Goal: Transaction & Acquisition: Purchase product/service

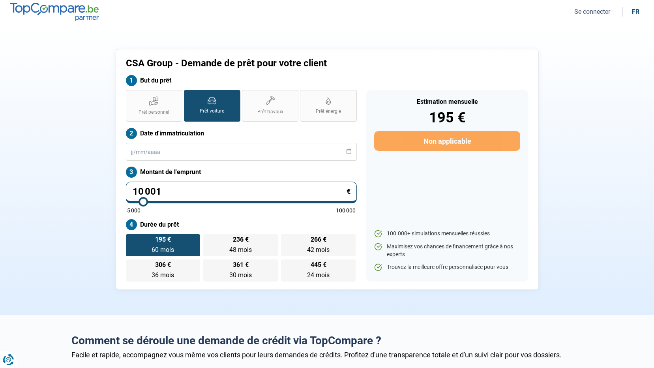
click at [597, 11] on button "Se connecter" at bounding box center [592, 11] width 41 height 8
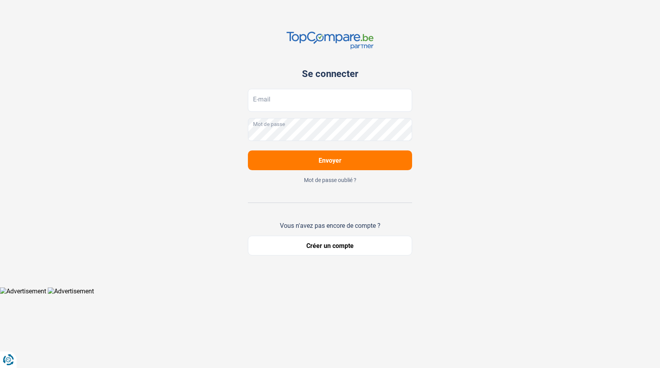
click at [323, 247] on button "Créer un compte" at bounding box center [330, 246] width 164 height 20
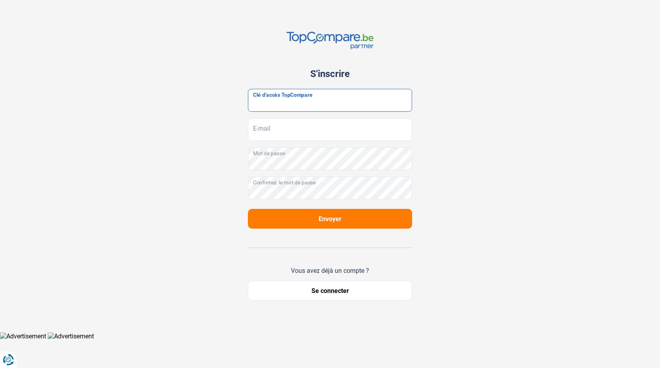
paste input "JrbfN@tcB24"
type input "JrbfN@tcB24"
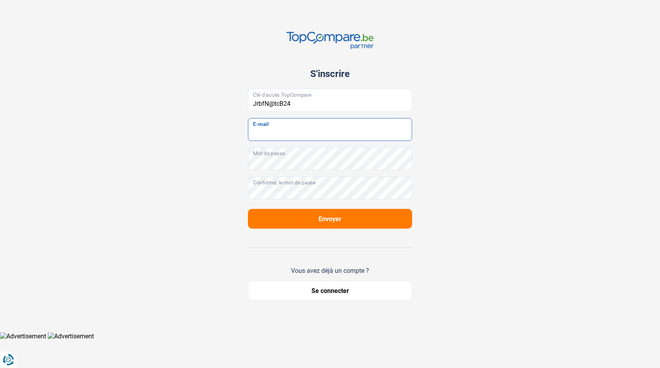
click at [289, 131] on input "E-mail" at bounding box center [330, 129] width 164 height 23
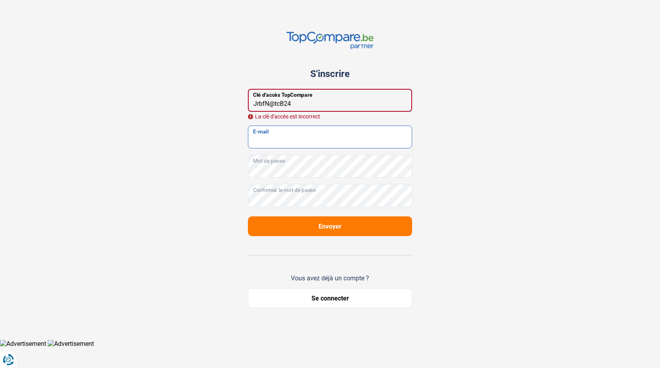
type input "[DOMAIN_NAME][EMAIL_ADDRESS][DOMAIN_NAME]"
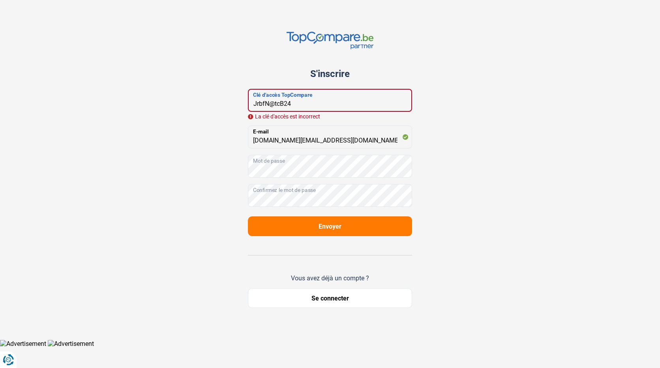
click at [261, 95] on input "JrbfN@tcB24" at bounding box center [330, 100] width 164 height 23
click at [299, 100] on input "JrbfN@tcB24" at bounding box center [330, 100] width 164 height 23
click at [253, 102] on input "JrbfN@tcB24" at bounding box center [330, 100] width 164 height 23
click at [254, 105] on input "JrbfN@tcB24" at bounding box center [330, 100] width 164 height 23
click at [256, 103] on input "JrbfN@tcB24" at bounding box center [330, 100] width 164 height 23
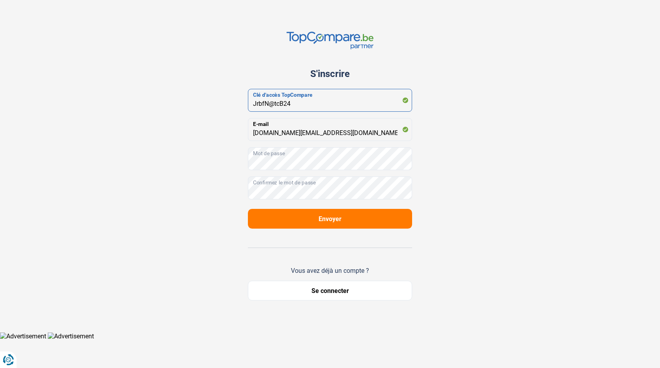
drag, startPoint x: 252, startPoint y: 104, endPoint x: 265, endPoint y: 121, distance: 21.6
click at [252, 104] on input "JrbfN@tcB24" at bounding box center [330, 100] width 164 height 23
type input "JrbfN@tcB24"
click at [323, 221] on span "Envoyer" at bounding box center [329, 218] width 23 height 7
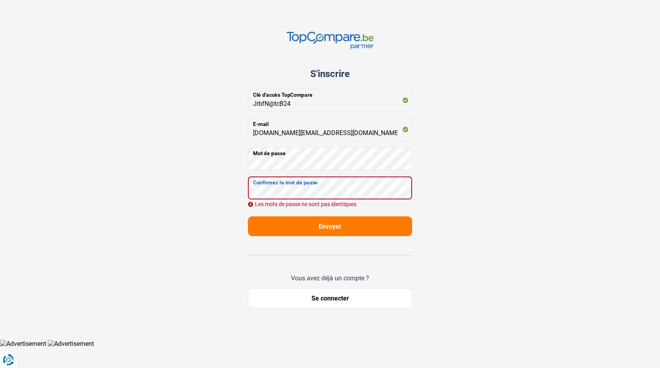
click at [219, 191] on div "S'inscrire JrbfN@tcB24 Clé d'accès TopCompare [DOMAIN_NAME][EMAIL_ADDRESS][DOMA…" at bounding box center [329, 169] width 521 height 339
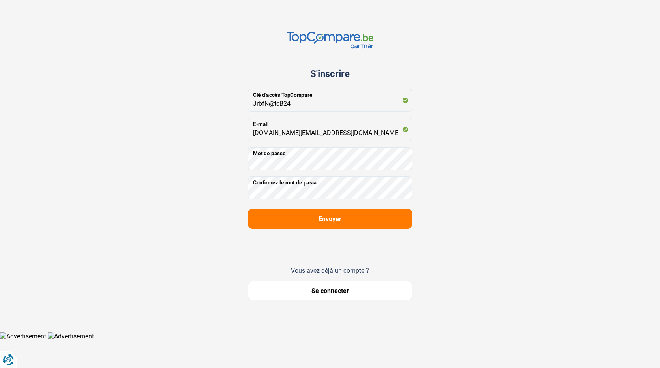
click at [333, 215] on span "Envoyer" at bounding box center [329, 218] width 23 height 7
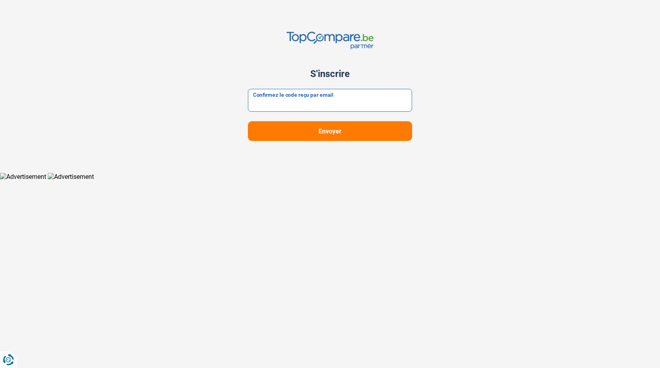
click at [320, 104] on input "Confirmez le code reçu par email" at bounding box center [330, 100] width 164 height 23
type input "350972"
click at [328, 131] on span "Envoyer" at bounding box center [329, 130] width 23 height 7
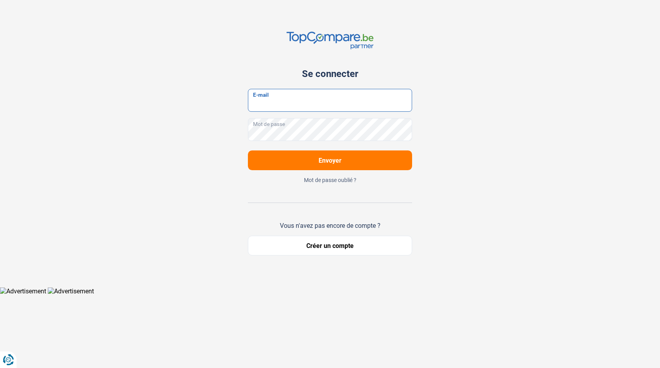
type input "[DOMAIN_NAME][EMAIL_ADDRESS][DOMAIN_NAME]"
click at [331, 163] on span "Envoyer" at bounding box center [329, 160] width 23 height 7
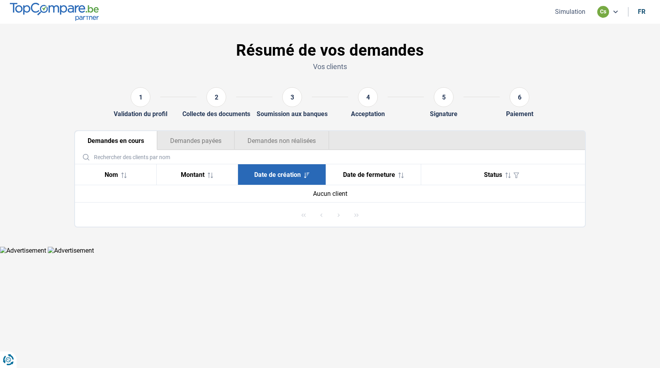
click at [613, 11] on icon at bounding box center [615, 12] width 6 height 6
click at [615, 11] on icon at bounding box center [615, 12] width 6 height 6
click at [576, 15] on button "Simulation" at bounding box center [569, 11] width 35 height 8
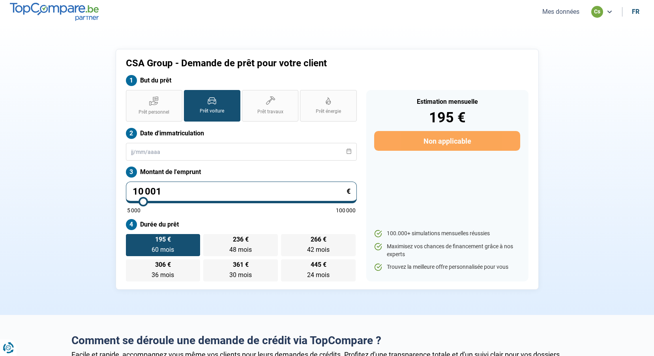
click at [363, 25] on section "CSA Group - Demande de prêt pour votre client But du prêt Prêt personnel Prêt v…" at bounding box center [327, 169] width 654 height 291
click at [251, 32] on section "CSA Group - Demande de prêt pour votre client But du prêt Prêt personnel Prêt v…" at bounding box center [327, 169] width 654 height 291
click at [342, 54] on div "CSA Group - Demande de prêt pour votre client But du prêt Prêt personnel Prêt v…" at bounding box center [327, 169] width 423 height 241
click at [161, 105] on label "Prêt personnel" at bounding box center [154, 106] width 56 height 32
click at [131, 95] on input "Prêt personnel" at bounding box center [128, 92] width 5 height 5
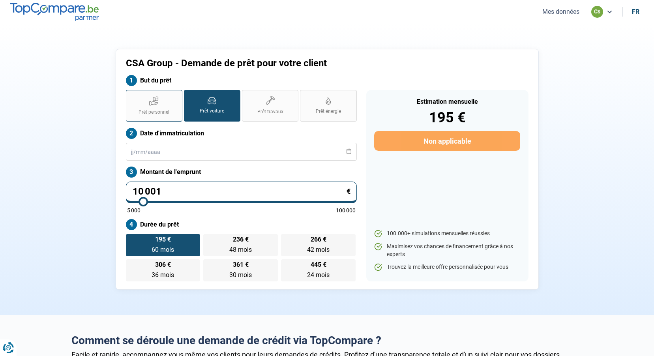
radio input "true"
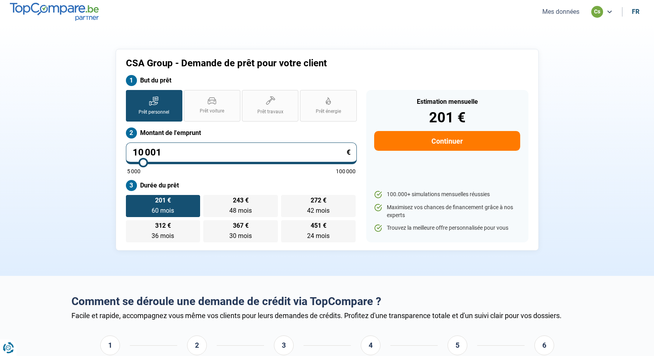
click at [202, 150] on input "10 001" at bounding box center [241, 153] width 231 height 22
type input "1"
type input "5000"
type input "15"
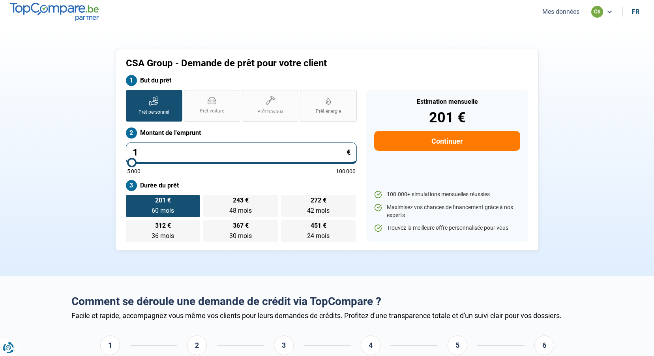
type input "5000"
type input "150"
type input "5000"
type input "1 500"
type input "5000"
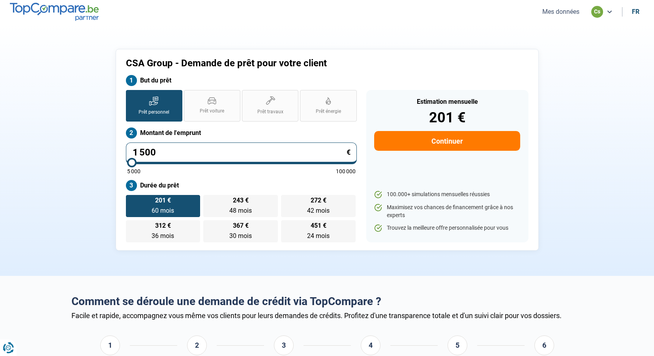
type input "15 000"
type input "15000"
drag, startPoint x: 182, startPoint y: 156, endPoint x: 105, endPoint y: 156, distance: 76.9
click at [106, 156] on div "CSA Group - Demande de prêt pour votre client But du prêt Prêt personnel Prêt v…" at bounding box center [327, 150] width 521 height 202
type input "2"
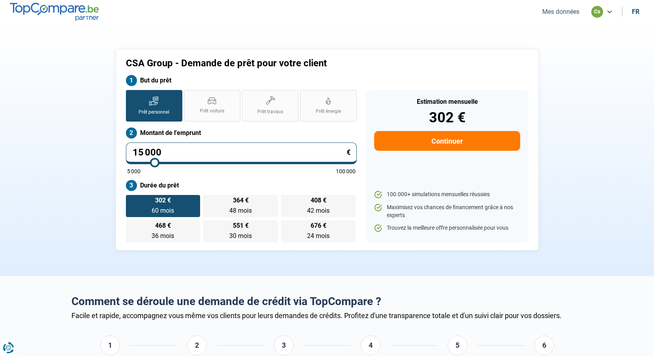
type input "5000"
type input "20"
type input "5000"
type input "200"
type input "5000"
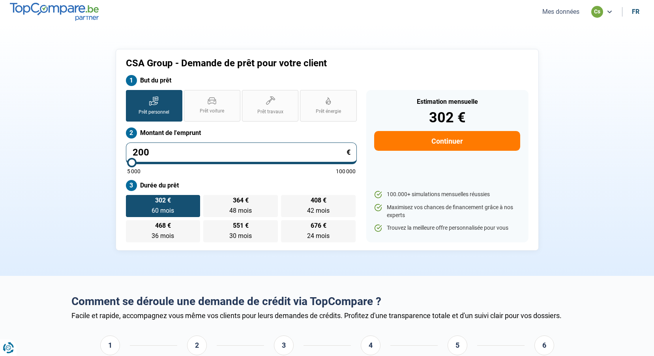
type input "2 000"
type input "5000"
type input "20 000"
type input "20000"
type input "20 000"
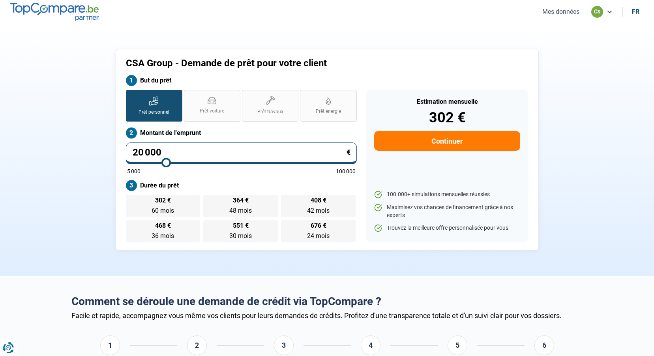
click at [615, 87] on section "CSA Group - Demande de prêt pour votre client But du prêt Prêt personnel Prêt v…" at bounding box center [327, 150] width 654 height 252
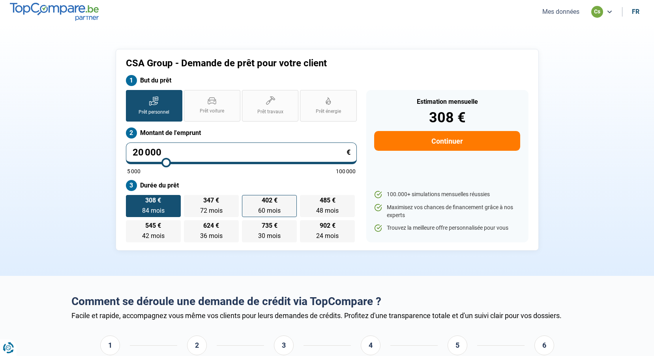
click at [267, 204] on span "402 €" at bounding box center [270, 200] width 16 height 6
click at [247, 200] on input "402 € 60 mois 60 mois" at bounding box center [244, 197] width 5 height 5
radio input "true"
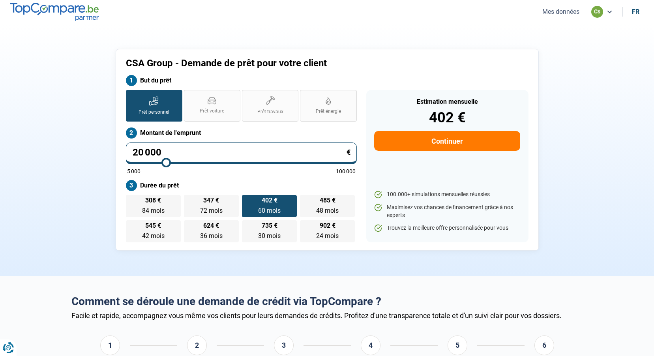
click at [443, 140] on button "Continuer" at bounding box center [447, 141] width 146 height 20
select select "32"
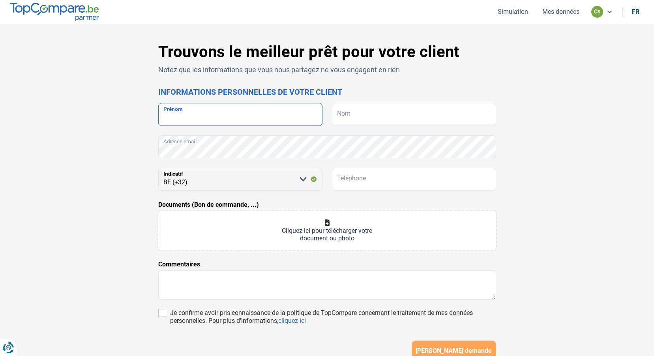
click at [243, 116] on input "Prénom" at bounding box center [240, 114] width 164 height 23
type input "CSA"
type input "GROUP"
type input "475753665"
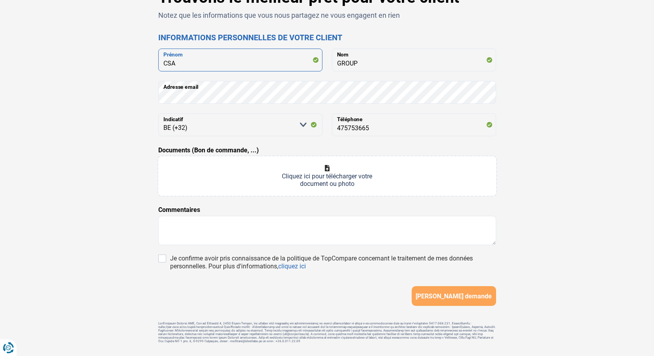
scroll to position [77, 0]
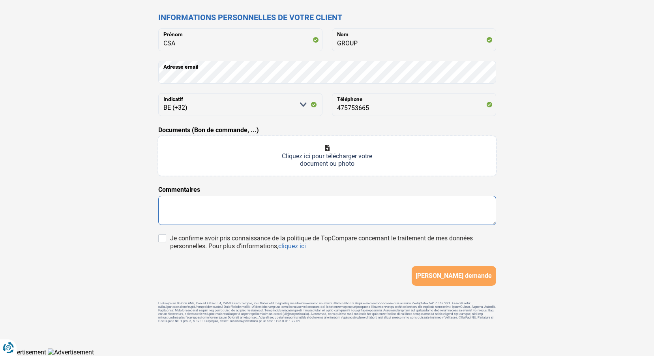
click at [238, 207] on textarea at bounding box center [327, 210] width 338 height 29
click at [227, 196] on textarea at bounding box center [327, 210] width 338 height 29
type textarea "p"
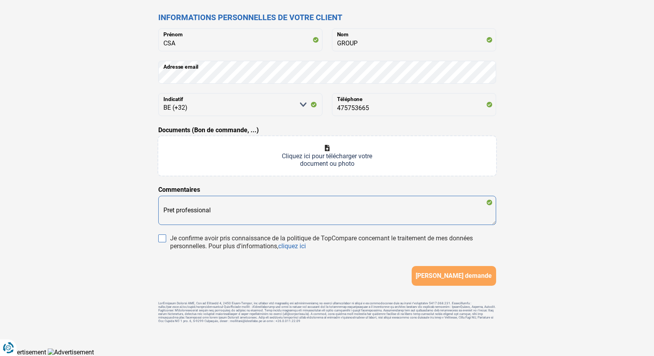
type textarea "Pret professional"
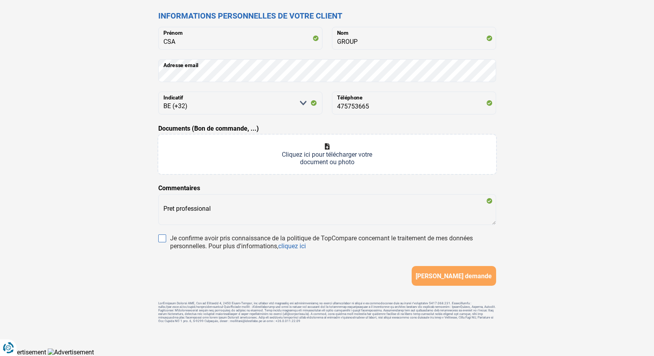
click at [161, 236] on input "Je confirme avoir pris connaissance de la politique de TopCompare concernant le…" at bounding box center [162, 238] width 8 height 8
checkbox input "true"
click at [454, 276] on span "[PERSON_NAME] demande" at bounding box center [453, 275] width 76 height 7
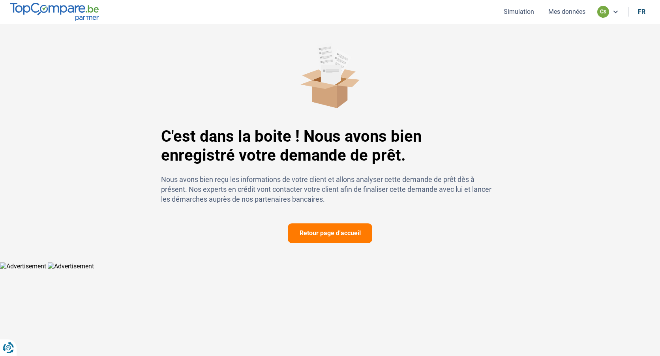
click at [322, 236] on button "Retour page d'accueil" at bounding box center [330, 233] width 84 height 20
